Goal: Information Seeking & Learning: Learn about a topic

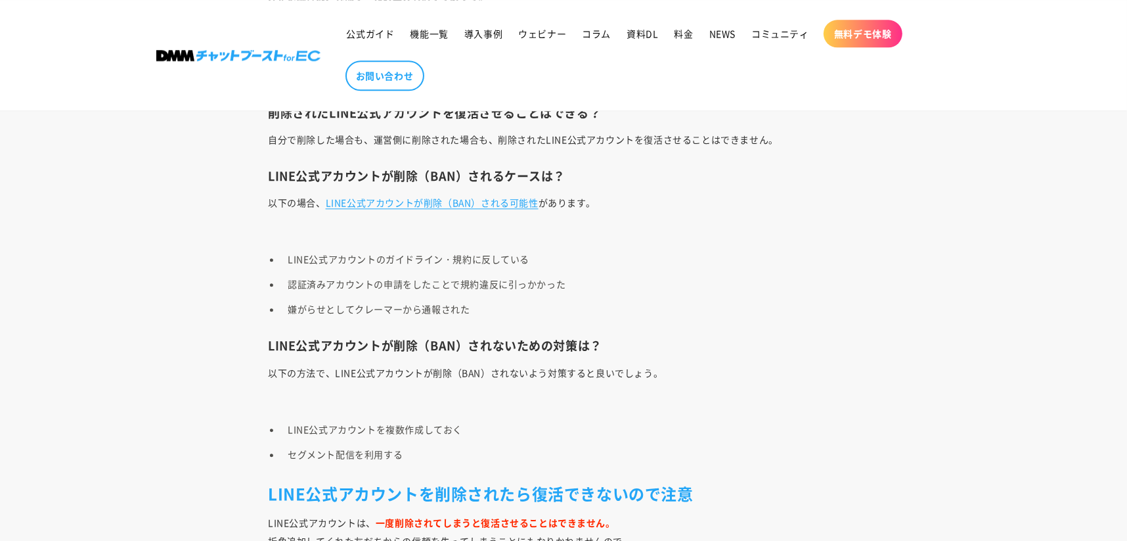
scroll to position [3218, 0]
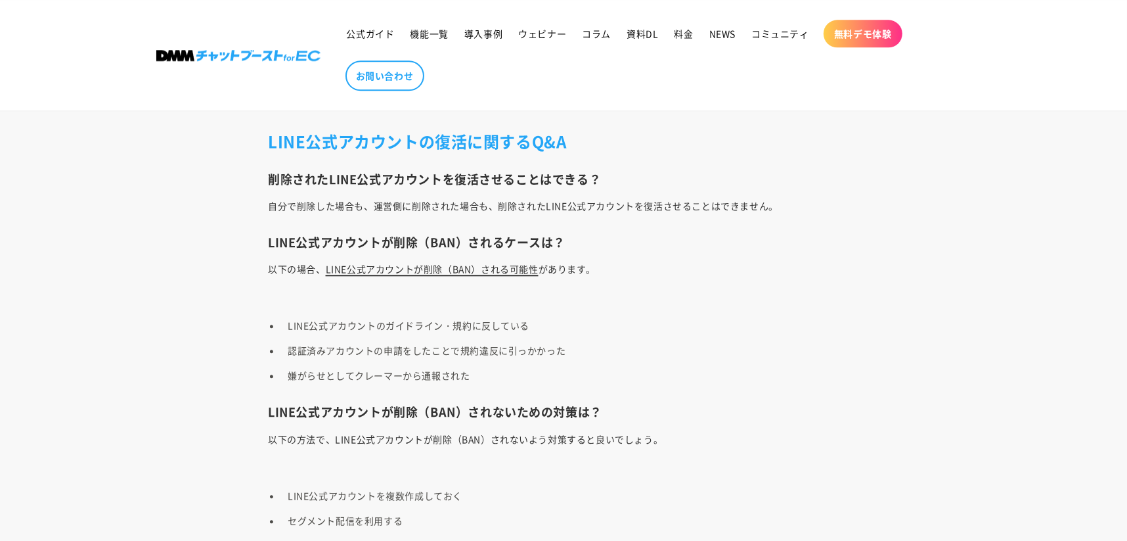
click at [447, 262] on link "LINE公式アカウントが削除（BAN）される可能性" at bounding box center [432, 268] width 213 height 13
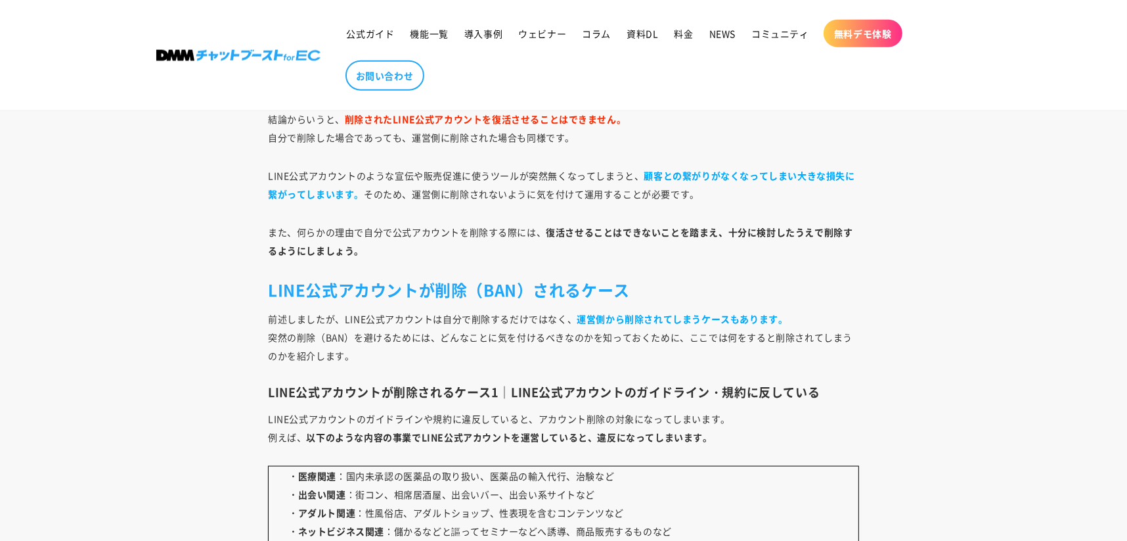
scroll to position [1375, 0]
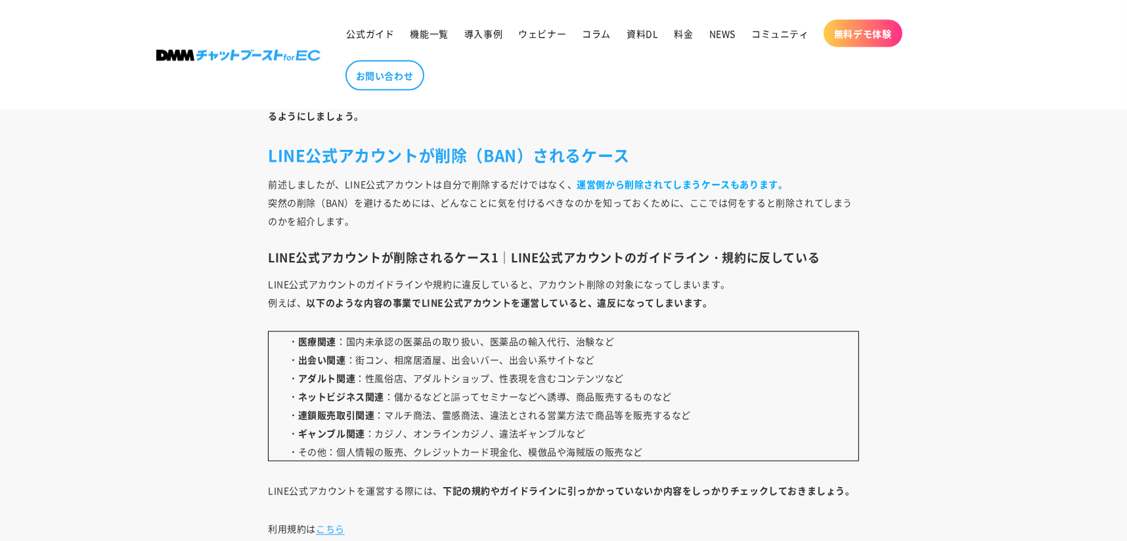
scroll to position [1576, 0]
